Goal: Information Seeking & Learning: Learn about a topic

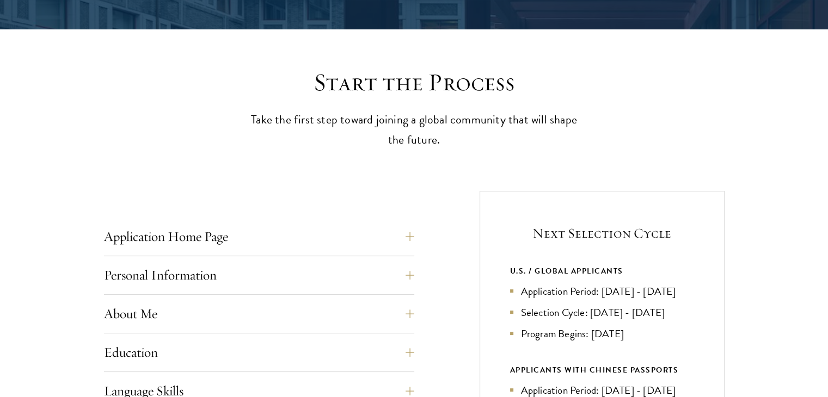
scroll to position [272, 0]
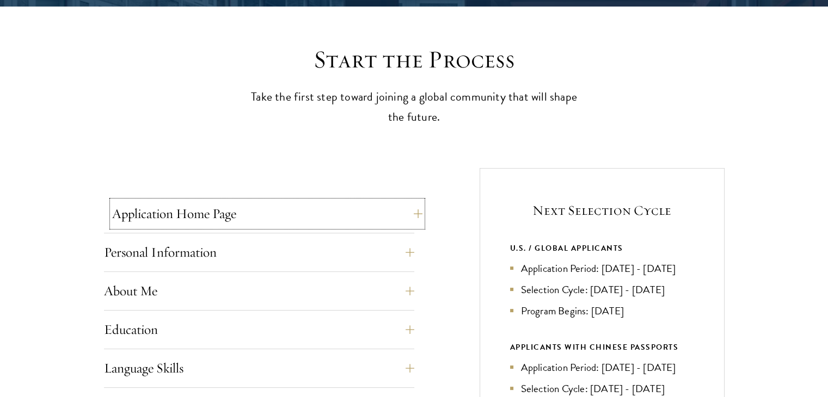
click at [365, 214] on button "Application Home Page" at bounding box center [267, 214] width 310 height 26
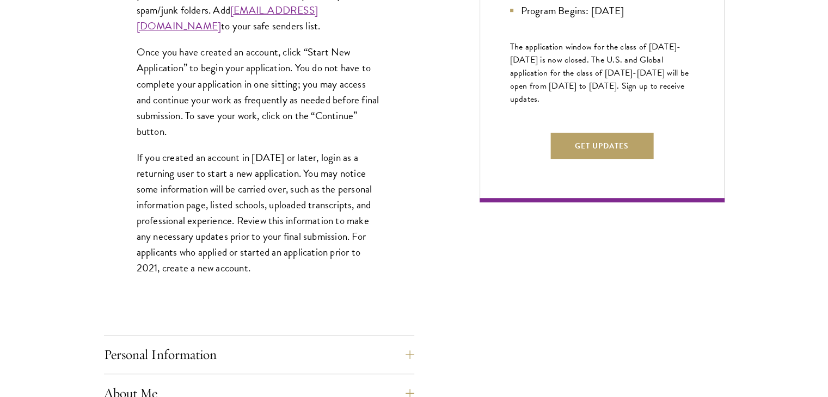
scroll to position [816, 0]
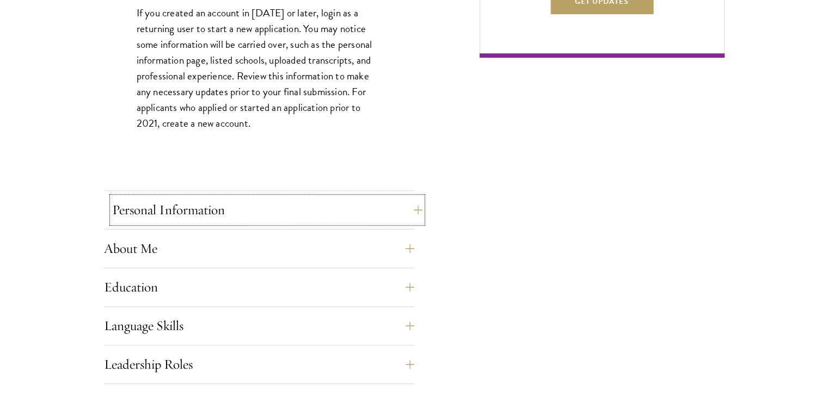
click at [326, 203] on button "Personal Information" at bounding box center [267, 210] width 310 height 26
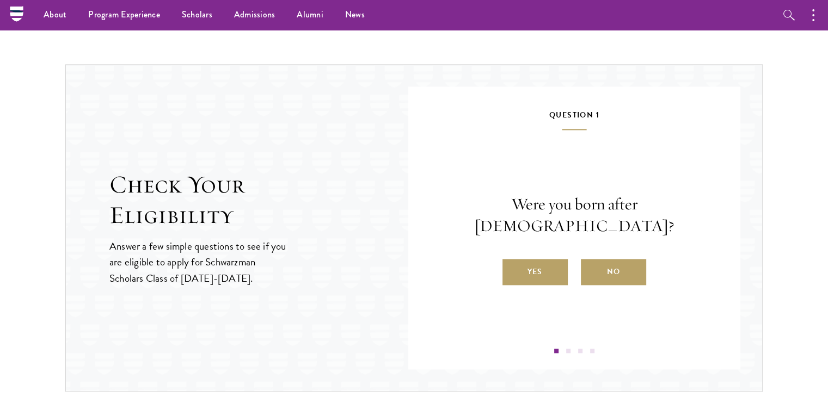
scroll to position [1365, 0]
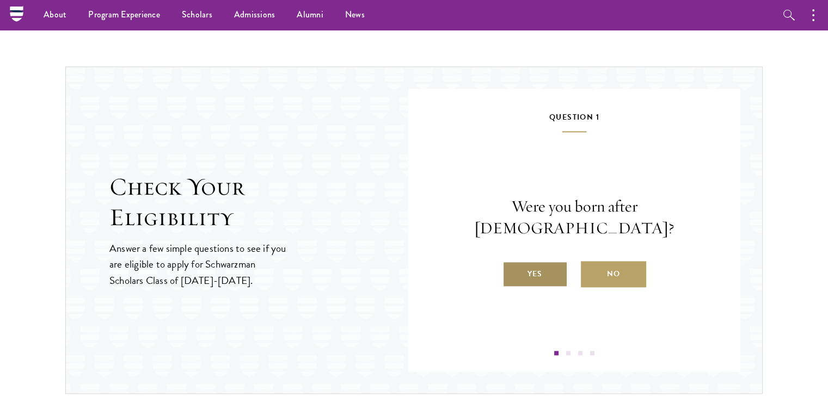
click at [544, 261] on label "Yes" at bounding box center [534, 274] width 65 height 26
click at [512, 262] on input "Yes" at bounding box center [507, 267] width 10 height 10
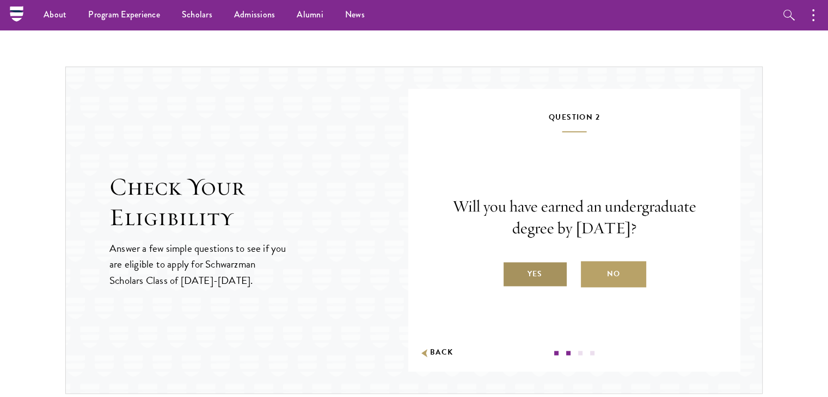
click at [540, 270] on label "Yes" at bounding box center [534, 274] width 65 height 26
click at [512, 270] on input "Yes" at bounding box center [507, 267] width 10 height 10
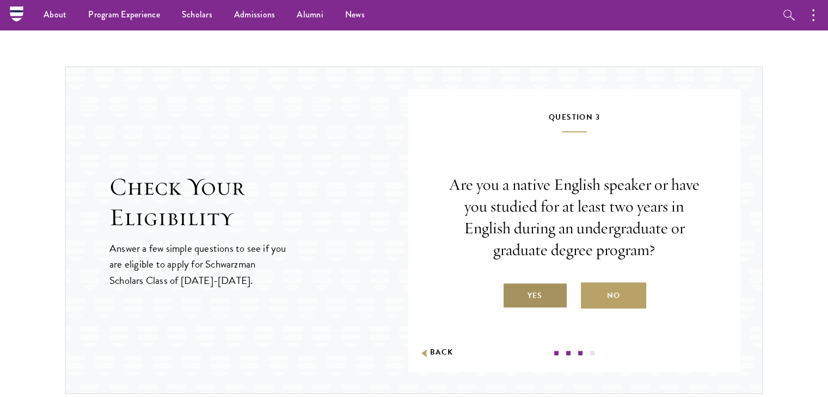
click at [538, 296] on label "Yes" at bounding box center [534, 295] width 65 height 26
click at [512, 294] on input "Yes" at bounding box center [507, 289] width 10 height 10
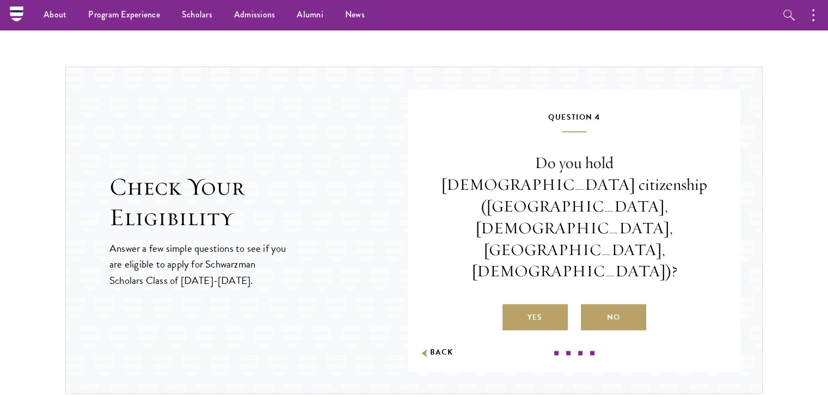
click at [611, 304] on label "No" at bounding box center [613, 317] width 65 height 26
click at [590, 306] on input "No" at bounding box center [586, 311] width 10 height 10
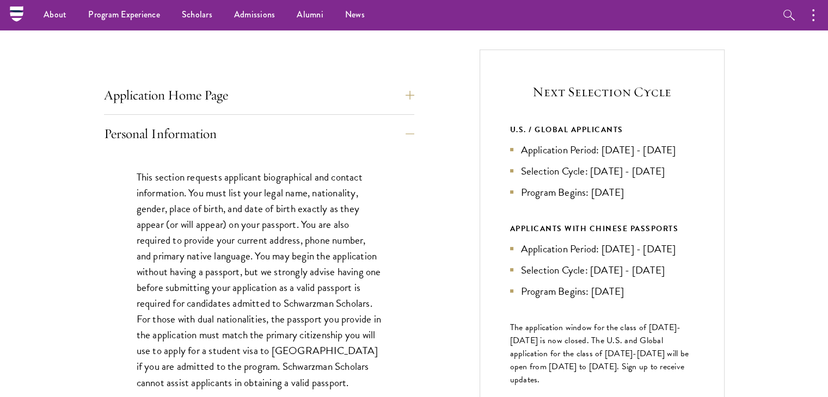
scroll to position [385, 0]
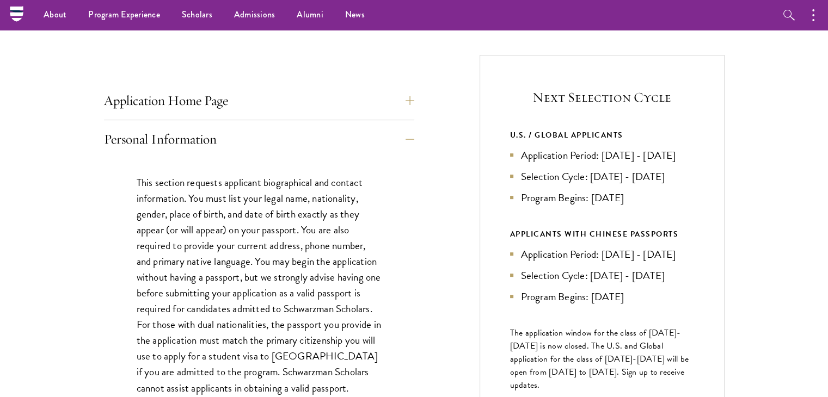
click at [590, 158] on li "Application Period: Apr 2026 - Sep 2026" at bounding box center [602, 155] width 184 height 16
click at [590, 157] on li "Application Period: Apr 2026 - Sep 2026" at bounding box center [602, 155] width 184 height 16
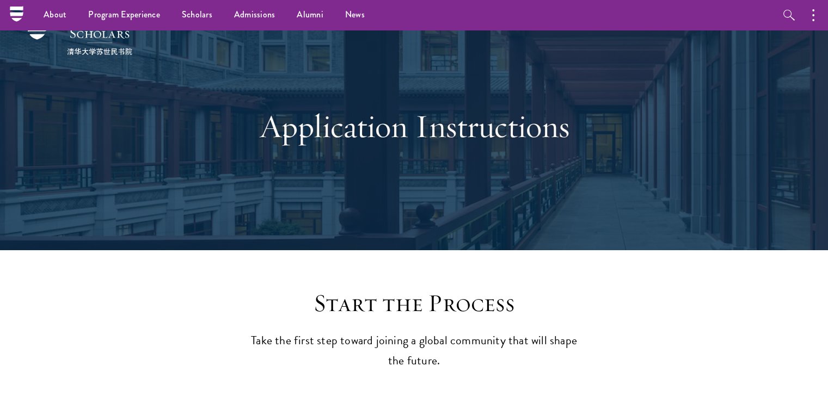
scroll to position [0, 0]
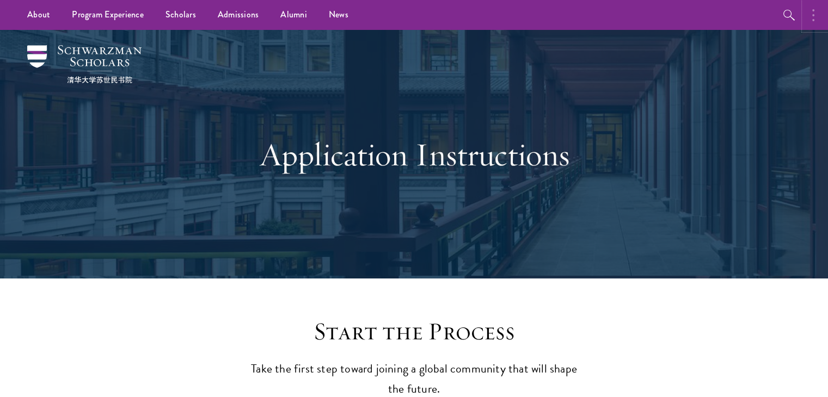
click at [816, 16] on button "button" at bounding box center [816, 15] width 24 height 30
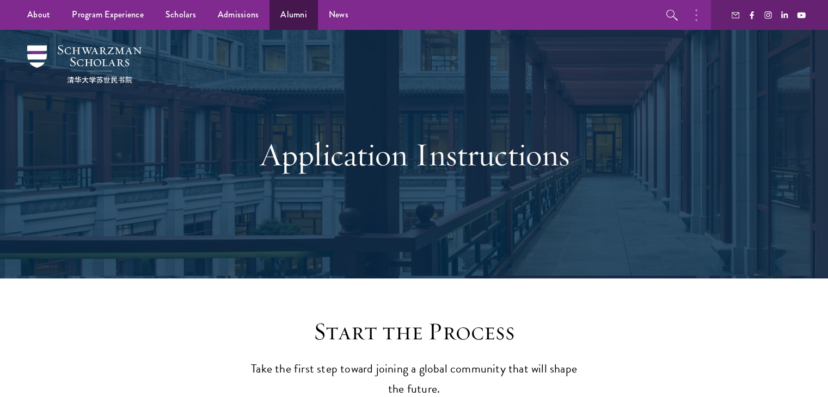
drag, startPoint x: 378, startPoint y: 53, endPoint x: 310, endPoint y: 18, distance: 76.4
click at [377, 52] on div "Application Instructions" at bounding box center [413, 154] width 719 height 249
click at [691, 14] on button "button" at bounding box center [699, 15] width 24 height 30
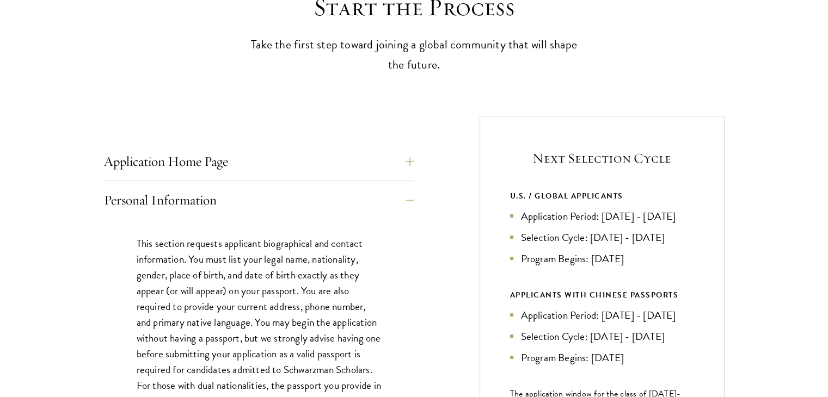
scroll to position [326, 0]
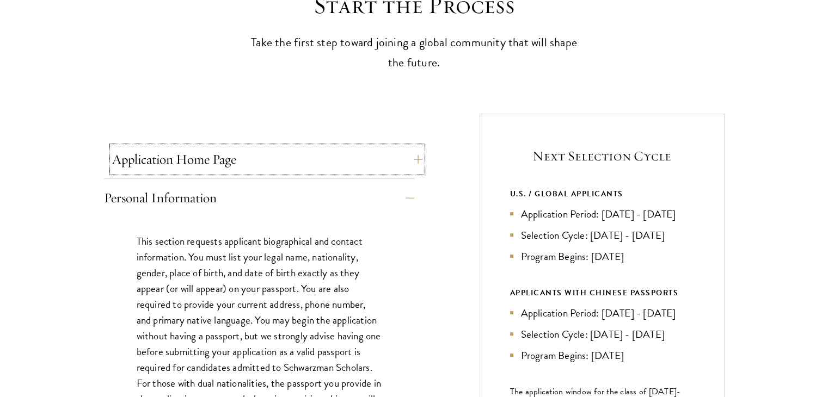
click at [355, 170] on button "Application Home Page" at bounding box center [267, 159] width 310 height 26
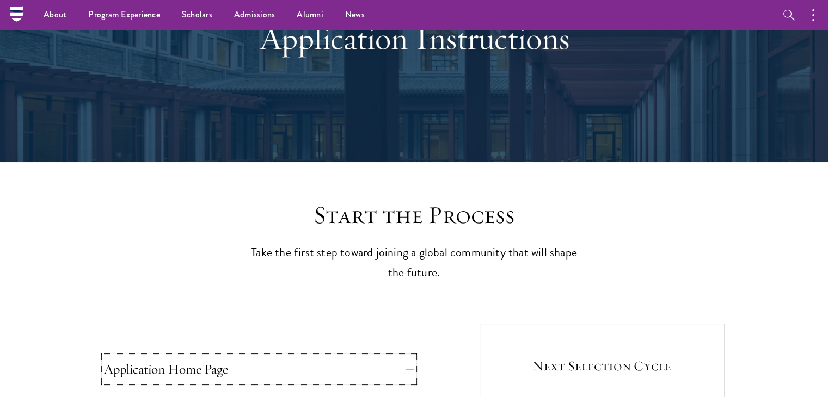
scroll to position [0, 0]
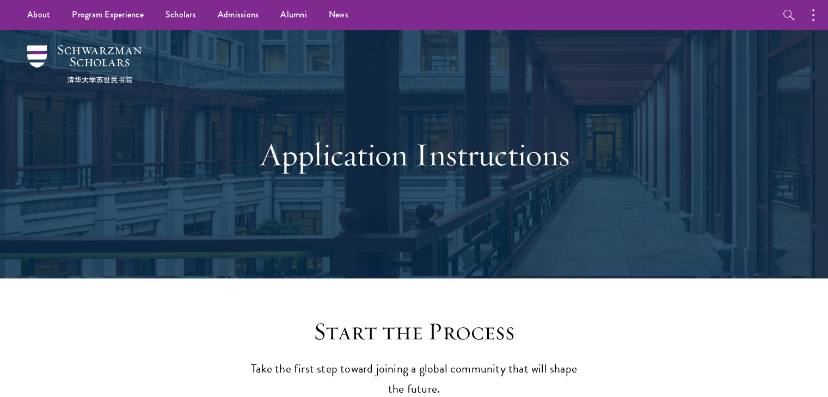
click at [358, 149] on h1 "Application Instructions" at bounding box center [413, 154] width 375 height 39
click at [358, 151] on h1 "Application Instructions" at bounding box center [413, 154] width 375 height 39
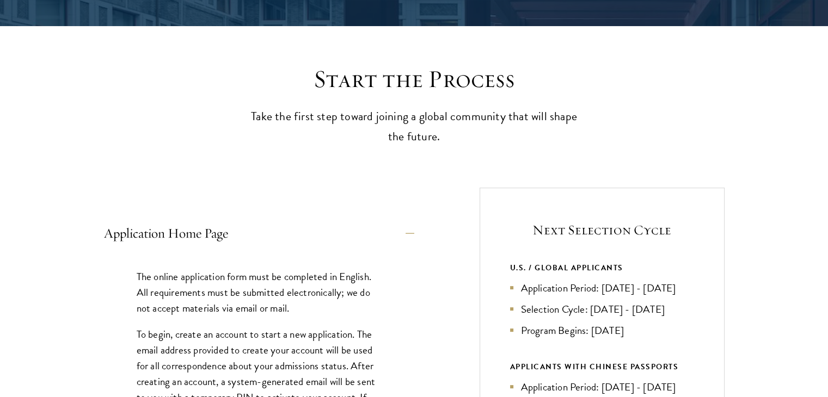
scroll to position [272, 0]
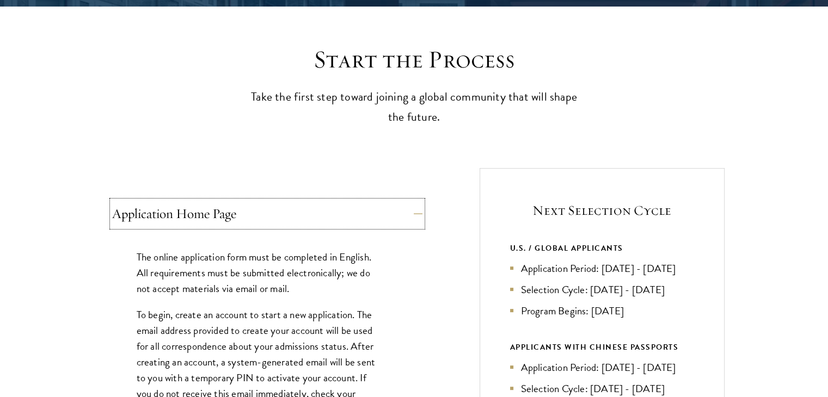
click at [399, 218] on button "Application Home Page" at bounding box center [267, 214] width 310 height 26
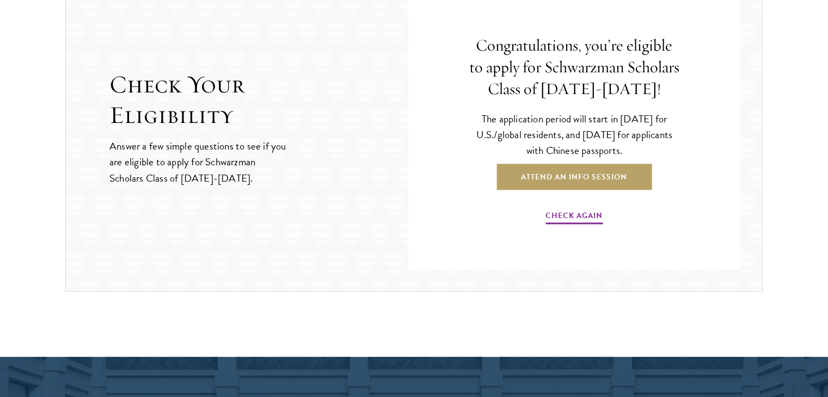
scroll to position [1197, 0]
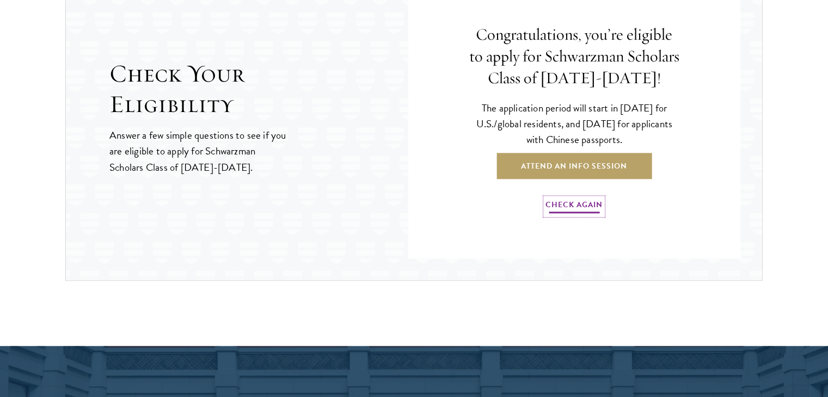
click at [583, 206] on link "Check Again" at bounding box center [573, 206] width 57 height 17
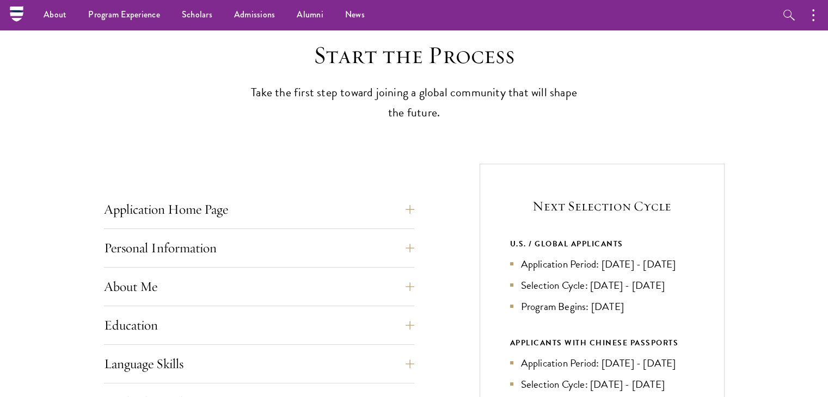
scroll to position [272, 0]
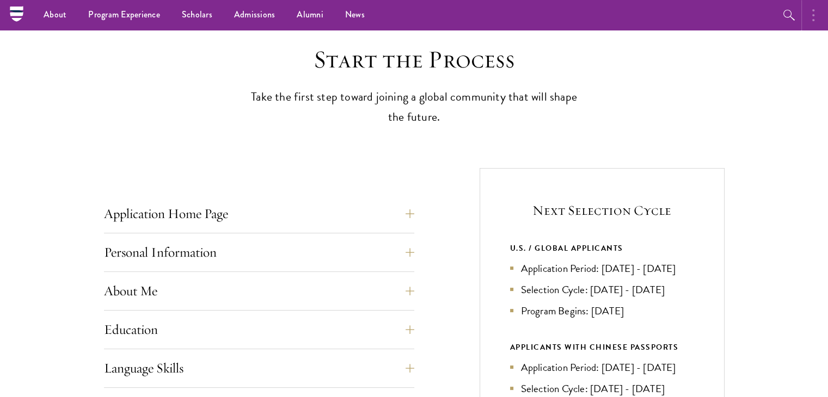
click at [821, 10] on button "button" at bounding box center [816, 15] width 24 height 30
click at [698, 18] on button "button" at bounding box center [699, 15] width 24 height 30
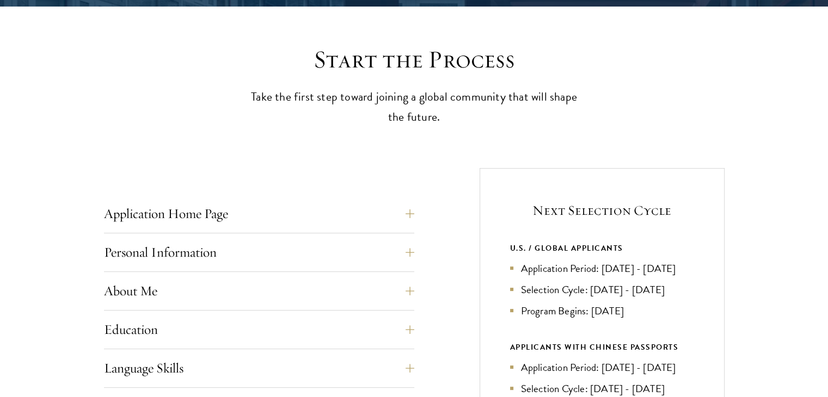
scroll to position [326, 0]
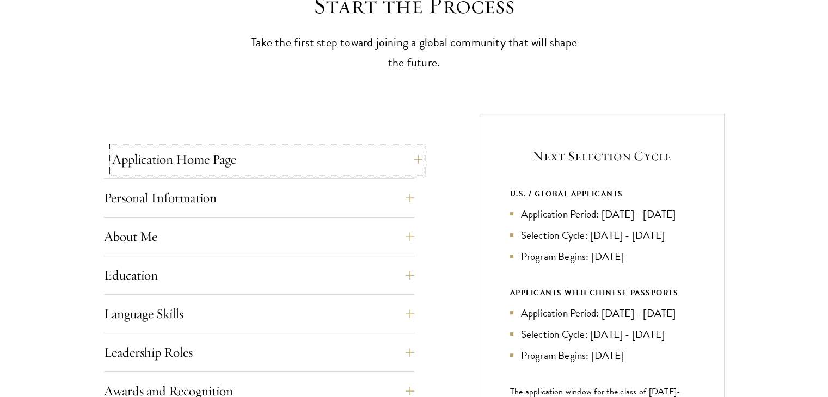
click at [254, 168] on button "Application Home Page" at bounding box center [267, 159] width 310 height 26
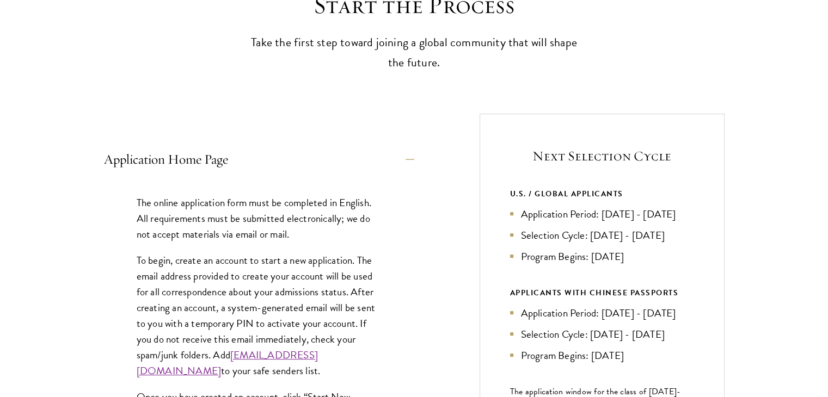
click at [581, 212] on li "Application Period: Apr 2026 - Sep 2026" at bounding box center [602, 214] width 184 height 16
click at [579, 209] on li "Application Period: Apr 2026 - Sep 2026" at bounding box center [602, 214] width 184 height 16
drag, startPoint x: 625, startPoint y: 201, endPoint x: 422, endPoint y: 151, distance: 209.0
click at [515, 174] on div "Next Selection Cycle U.S. / GLOBAL APPLICANTS Application Period: Apr 2026 - Se…" at bounding box center [601, 331] width 245 height 434
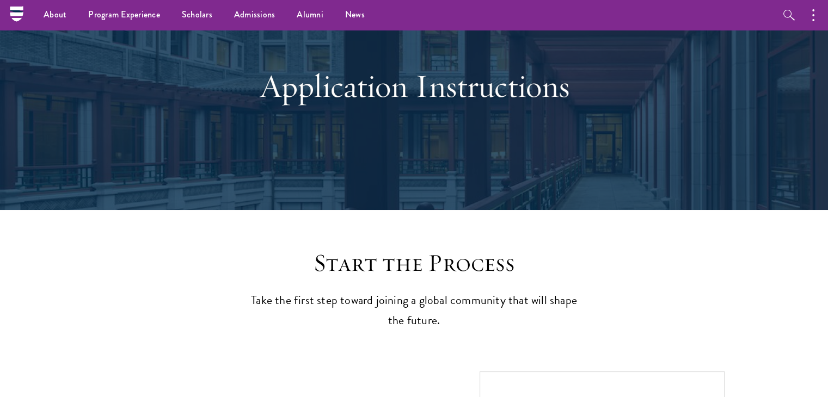
scroll to position [0, 0]
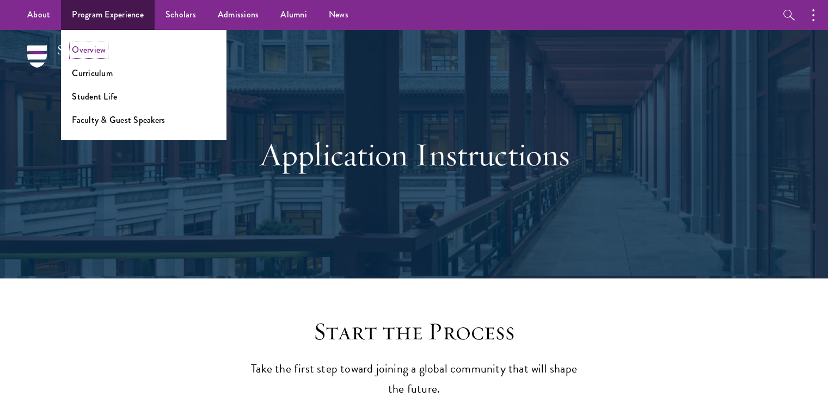
click at [95, 51] on link "Overview" at bounding box center [89, 50] width 34 height 13
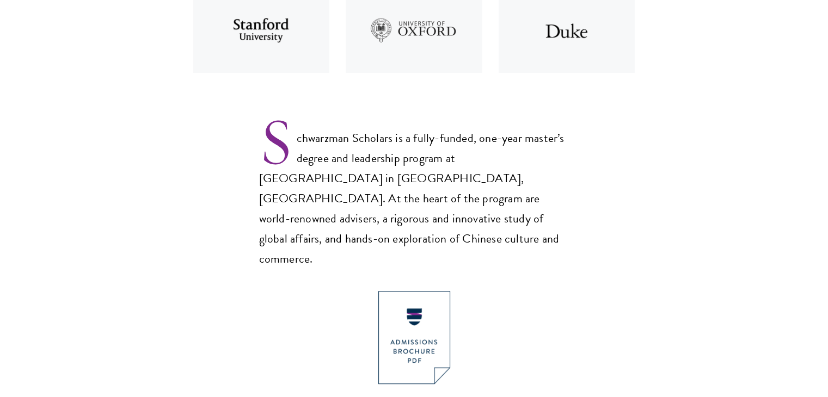
scroll to position [762, 0]
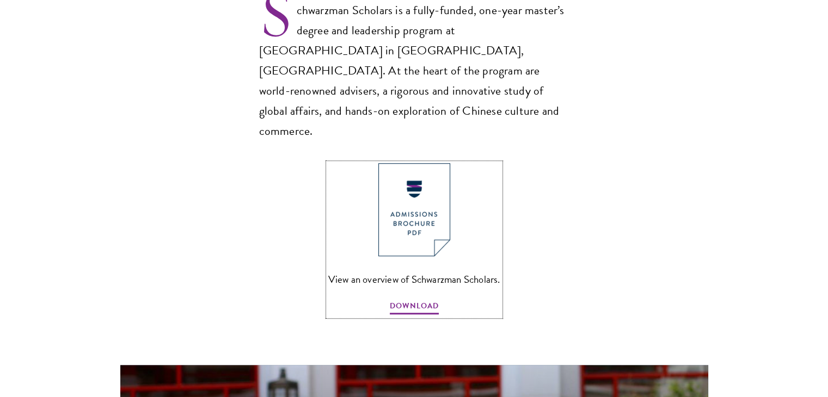
click at [428, 270] on span "View an overview of Schwarzman Scholars." at bounding box center [414, 279] width 172 height 18
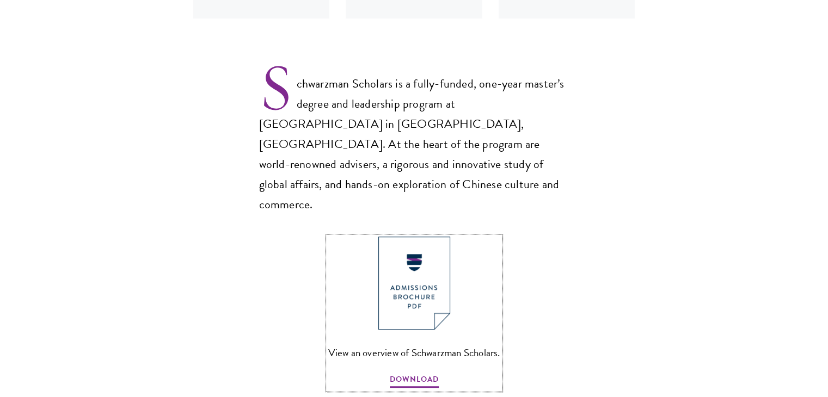
scroll to position [707, 0]
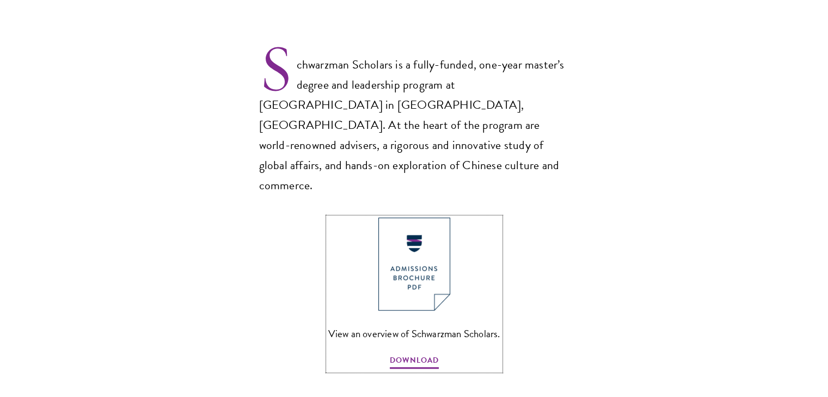
click at [409, 325] on span "View an overview of Schwarzman Scholars." at bounding box center [414, 334] width 172 height 18
click at [409, 354] on span "DOWNLOAD" at bounding box center [414, 362] width 49 height 17
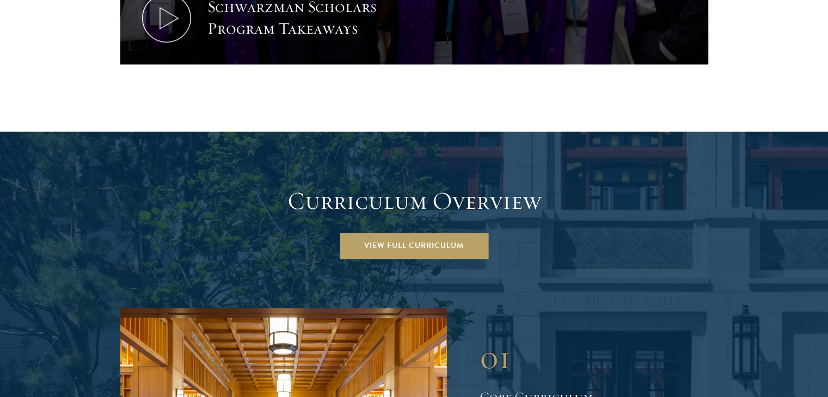
scroll to position [1415, 0]
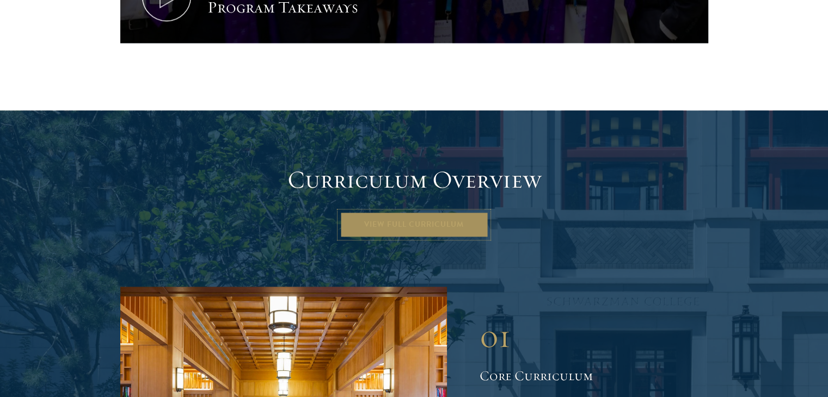
click at [425, 212] on link "View Full Curriculum" at bounding box center [414, 225] width 149 height 26
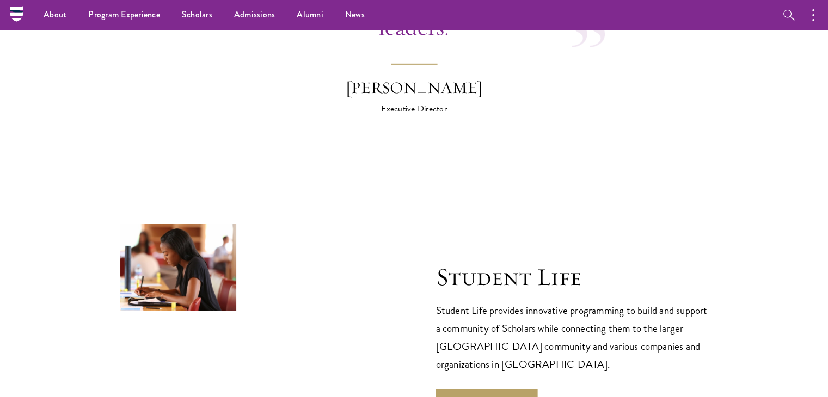
scroll to position [3363, 0]
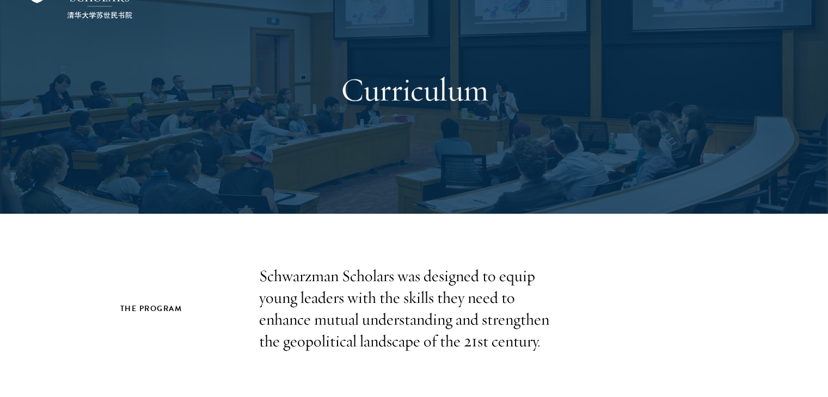
scroll to position [218, 0]
